Goal: Unclear

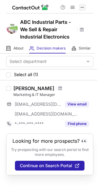
click at [82, 6] on span at bounding box center [82, 7] width 5 height 5
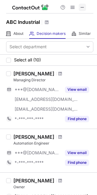
click at [82, 7] on span at bounding box center [82, 7] width 5 height 5
